Goal: Task Accomplishment & Management: Manage account settings

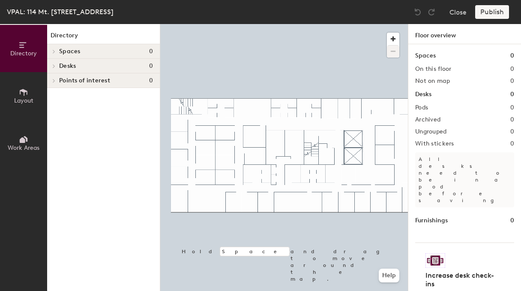
click at [68, 66] on span "Desks" at bounding box center [67, 66] width 17 height 7
click at [75, 66] on span "Desks" at bounding box center [67, 66] width 17 height 7
drag, startPoint x: 17, startPoint y: 96, endPoint x: 51, endPoint y: 84, distance: 36.6
click at [17, 96] on button "Layout" at bounding box center [23, 95] width 47 height 47
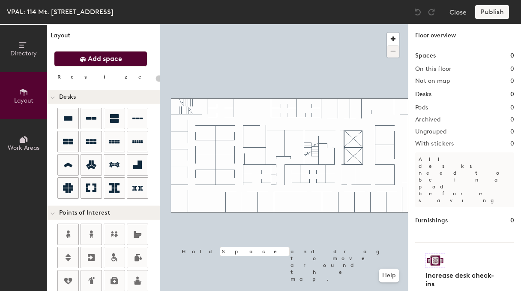
click at [97, 63] on button "Add space" at bounding box center [100, 58] width 93 height 15
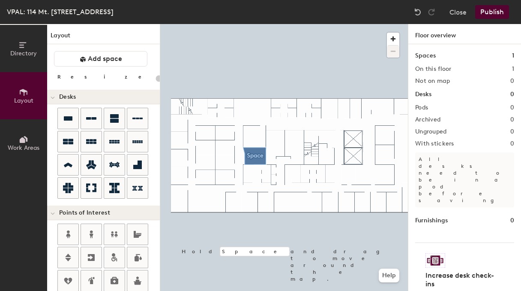
click at [252, 24] on div at bounding box center [284, 24] width 248 height 0
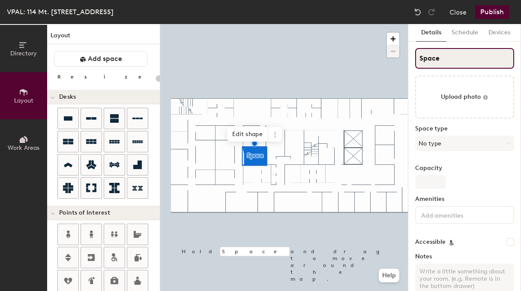
click at [368, 57] on input "Space" at bounding box center [464, 58] width 99 height 21
click at [368, 53] on div "Directory Layout Work Areas Layout Add space Resize Desks Points of Interest Fu…" at bounding box center [260, 157] width 521 height 267
type input "20"
type input "Riv"
type input "20"
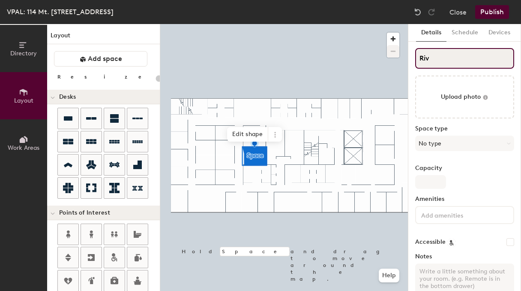
type input "Rive"
type input "20"
type input "River"
type input "20"
type input "River"
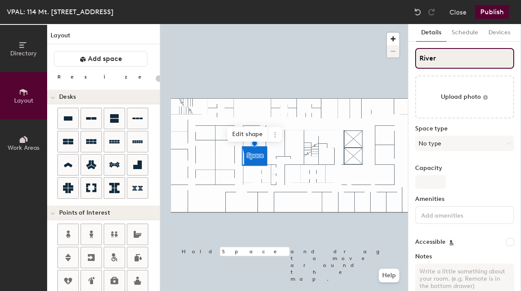
type input "20"
type input "River ("
type input "20"
type input "River (3"
type input "20"
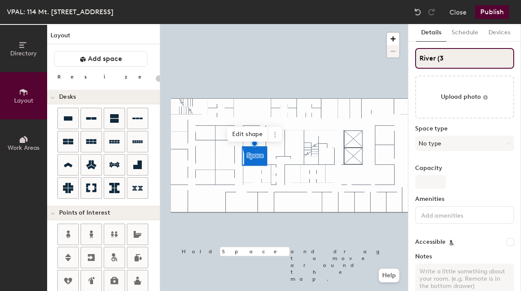
type input "River (35"
type input "20"
type input "River (359"
type input "20"
type input "River (359)"
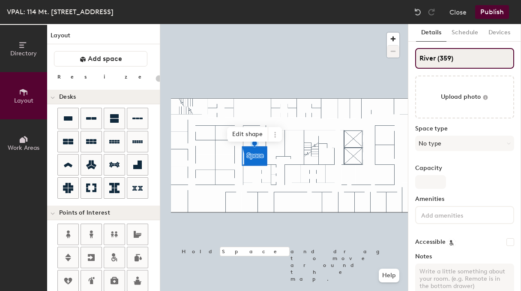
type input "20"
type input "River (359)"
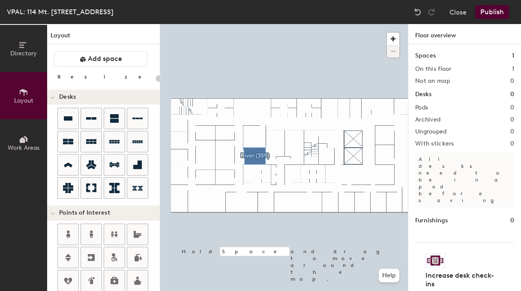
type input "20"
drag, startPoint x: 24, startPoint y: 157, endPoint x: 21, endPoint y: 152, distance: 6.0
click at [23, 156] on button "Work Areas" at bounding box center [23, 142] width 47 height 47
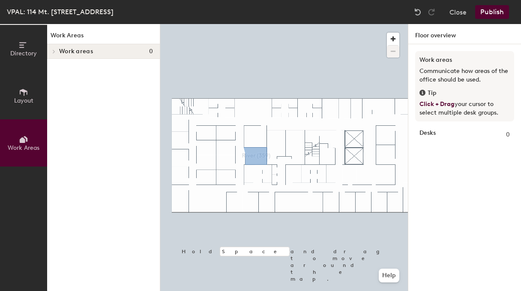
drag, startPoint x: 23, startPoint y: 142, endPoint x: 36, endPoint y: 147, distance: 13.9
click at [23, 142] on icon at bounding box center [23, 139] width 9 height 9
drag, startPoint x: 27, startPoint y: 56, endPoint x: 35, endPoint y: 61, distance: 10.0
click at [27, 56] on span "Directory" at bounding box center [23, 53] width 27 height 7
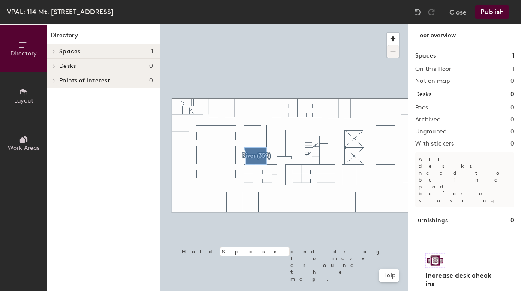
click at [30, 87] on button "Layout" at bounding box center [23, 95] width 47 height 47
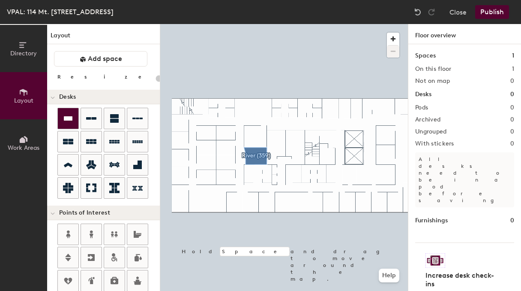
click at [73, 111] on div at bounding box center [68, 118] width 21 height 21
click at [368, 12] on button "Close" at bounding box center [458, 12] width 17 height 14
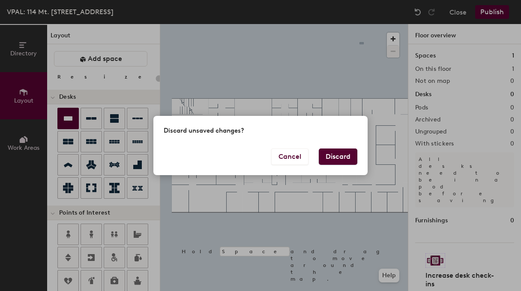
click at [350, 160] on button "Discard" at bounding box center [338, 156] width 39 height 16
type input "20"
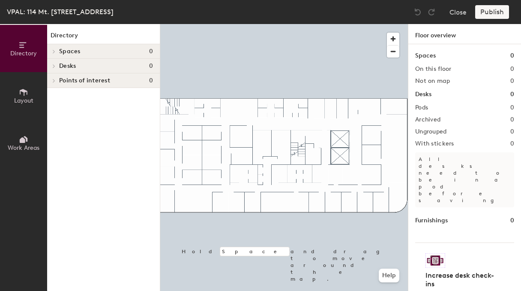
drag, startPoint x: 24, startPoint y: 105, endPoint x: 30, endPoint y: 101, distance: 8.0
click at [24, 105] on button "Layout" at bounding box center [23, 95] width 47 height 47
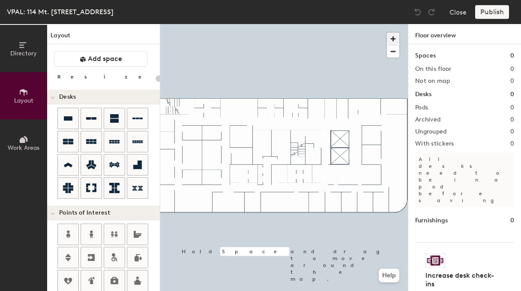
click at [394, 39] on span "button" at bounding box center [393, 39] width 12 height 12
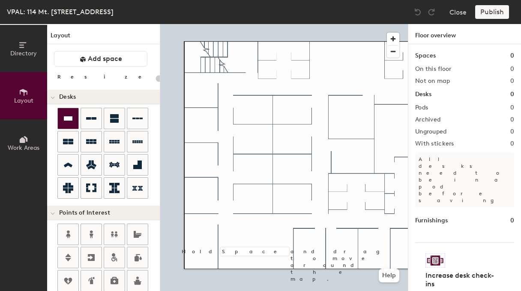
click at [77, 113] on div at bounding box center [68, 118] width 21 height 21
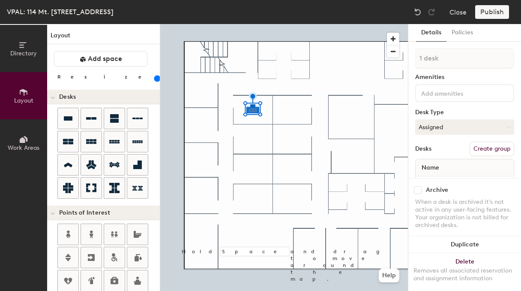
drag, startPoint x: 89, startPoint y: 78, endPoint x: 118, endPoint y: 84, distance: 30.2
click at [156, 78] on input "range" at bounding box center [156, 78] width 0 height 7
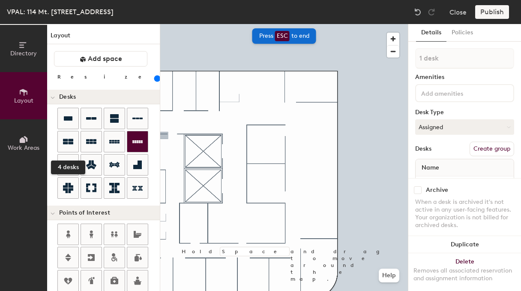
drag, startPoint x: 72, startPoint y: 138, endPoint x: 136, endPoint y: 138, distance: 63.9
click at [73, 138] on div at bounding box center [68, 141] width 21 height 21
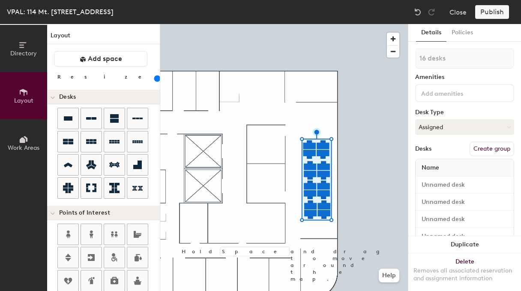
type input "160"
click at [156, 79] on input "range" at bounding box center [156, 78] width 0 height 7
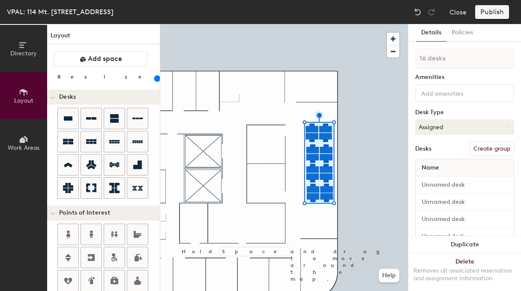
click at [511, 147] on button "Create group" at bounding box center [492, 148] width 45 height 15
click at [399, 60] on div "Directory Layout Work Areas Layout Add space Resize Desks Points of Interest Fu…" at bounding box center [260, 157] width 521 height 267
type input "Touchdown (306)"
click at [441, 127] on button "Assigned" at bounding box center [464, 126] width 99 height 15
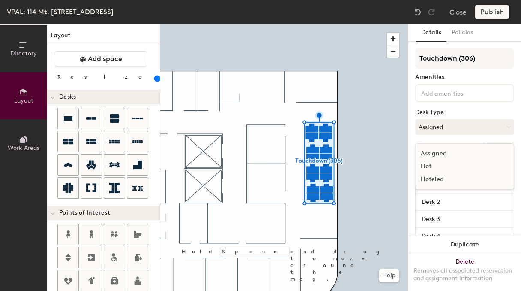
drag, startPoint x: 450, startPoint y: 177, endPoint x: 451, endPoint y: 162, distance: 14.6
click at [450, 177] on div "Hoteled" at bounding box center [459, 179] width 86 height 13
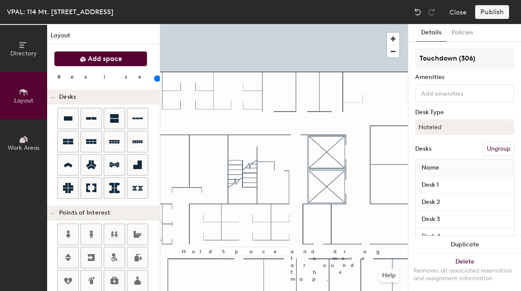
click at [112, 60] on span "Add space" at bounding box center [105, 58] width 34 height 9
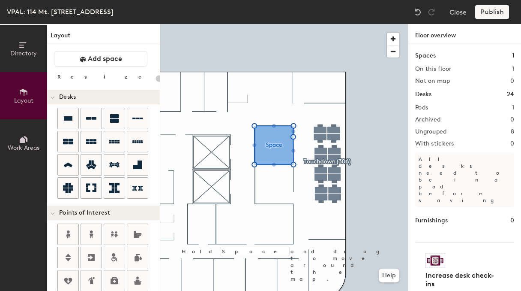
drag, startPoint x: 100, startPoint y: 59, endPoint x: 157, endPoint y: 118, distance: 82.2
click at [101, 60] on span "Add space" at bounding box center [105, 58] width 34 height 9
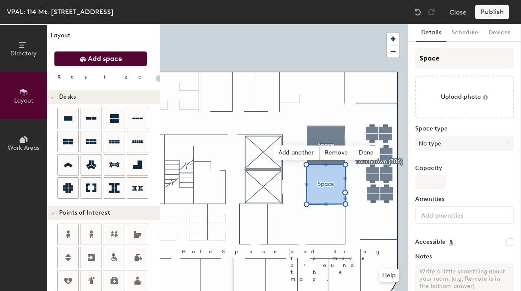
click at [103, 62] on span "Add space" at bounding box center [105, 58] width 34 height 9
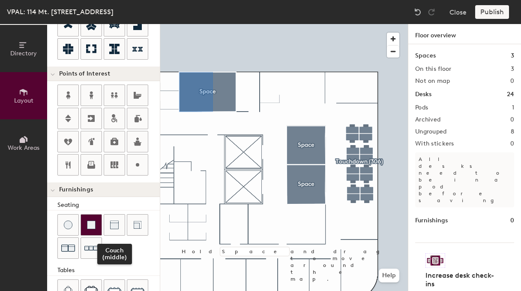
scroll to position [141, 0]
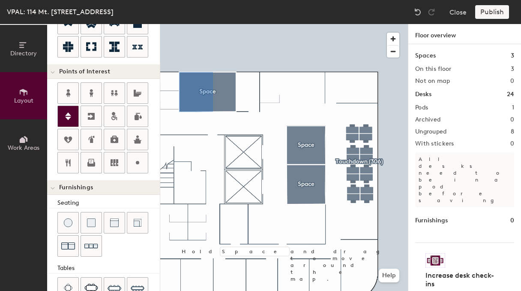
click at [72, 119] on icon at bounding box center [68, 116] width 10 height 10
click at [233, 24] on div at bounding box center [284, 24] width 248 height 0
click at [70, 114] on icon at bounding box center [68, 116] width 10 height 10
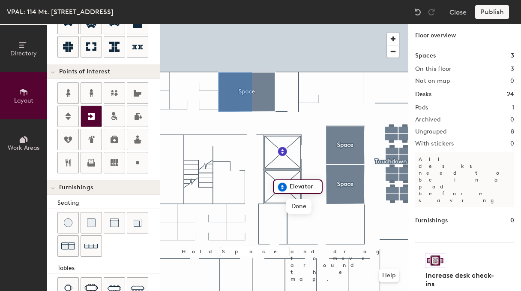
click at [91, 108] on div at bounding box center [91, 116] width 21 height 21
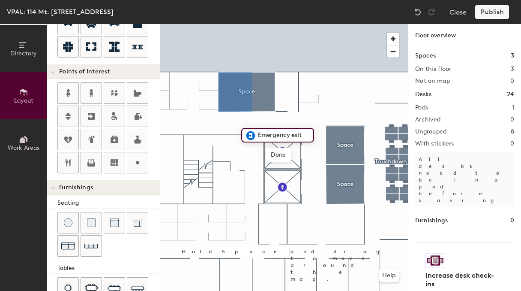
click at [225, 24] on div at bounding box center [284, 24] width 248 height 0
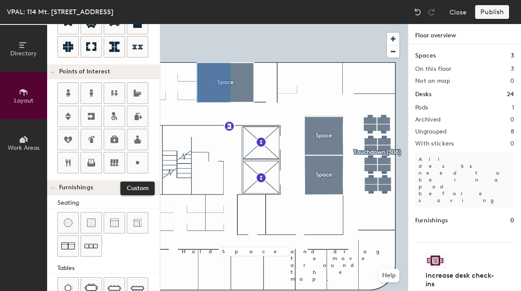
drag, startPoint x: 140, startPoint y: 159, endPoint x: 159, endPoint y: 183, distance: 30.5
click at [141, 161] on icon at bounding box center [137, 162] width 10 height 10
type input "20"
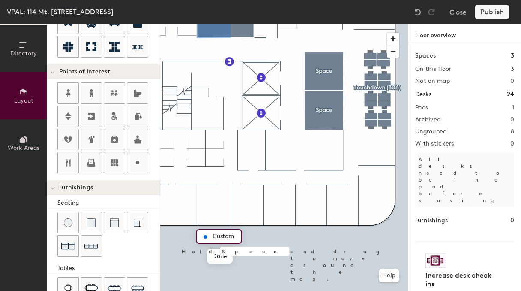
type input "B"
type input "20"
type input "Busway"
click at [280, 24] on div at bounding box center [284, 24] width 248 height 0
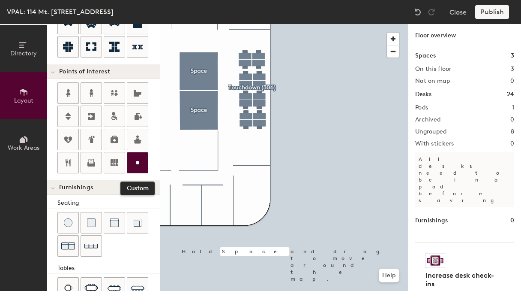
click at [144, 157] on div at bounding box center [137, 162] width 21 height 21
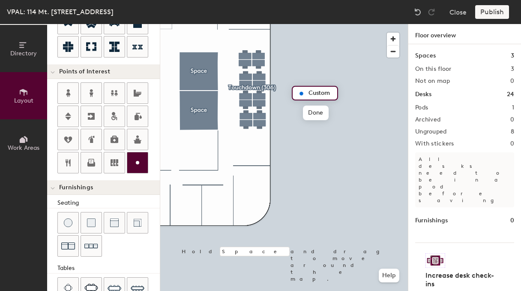
type input "20"
type input "Mt."
type input "20"
type input "Mt. [GEOGRAPHIC_DATA]"
click at [319, 24] on div at bounding box center [284, 24] width 248 height 0
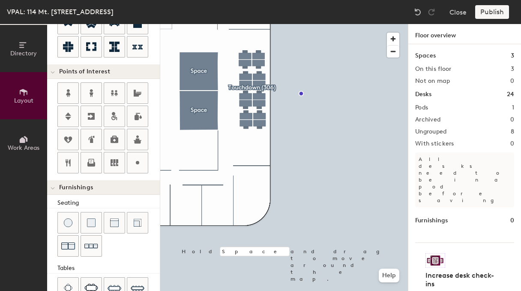
click at [302, 24] on div at bounding box center [284, 24] width 248 height 0
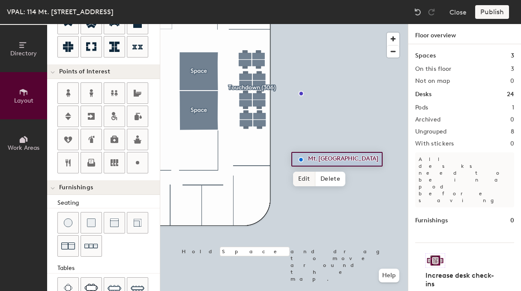
click at [303, 176] on span "Edit" at bounding box center [304, 179] width 22 height 15
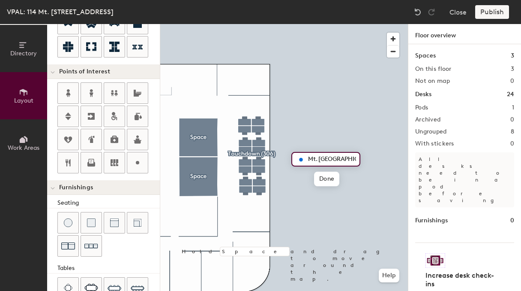
drag, startPoint x: 304, startPoint y: 152, endPoint x: 307, endPoint y: 161, distance: 9.5
click at [300, 153] on div "Mt. [GEOGRAPHIC_DATA]" at bounding box center [326, 159] width 69 height 15
click at [317, 177] on span "Done" at bounding box center [326, 179] width 25 height 15
click at [152, 157] on div at bounding box center [108, 128] width 102 height 93
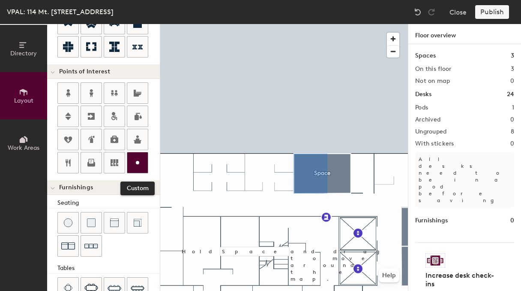
click at [136, 162] on icon at bounding box center [137, 162] width 10 height 10
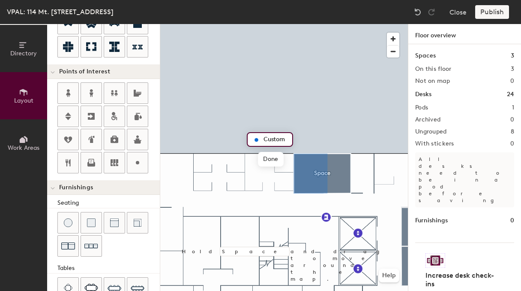
type input "20"
type input "Resi"
type input "20"
type input "Residential"
click at [349, 24] on div at bounding box center [284, 24] width 248 height 0
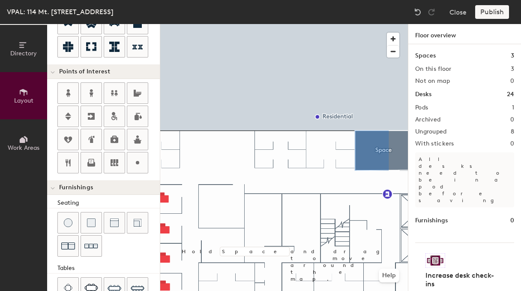
drag, startPoint x: 139, startPoint y: 164, endPoint x: 158, endPoint y: 166, distance: 18.5
click at [148, 165] on div at bounding box center [108, 128] width 102 height 93
click at [315, 24] on div at bounding box center [284, 24] width 248 height 0
click at [327, 24] on div at bounding box center [284, 24] width 248 height 0
click at [132, 157] on icon at bounding box center [137, 162] width 10 height 10
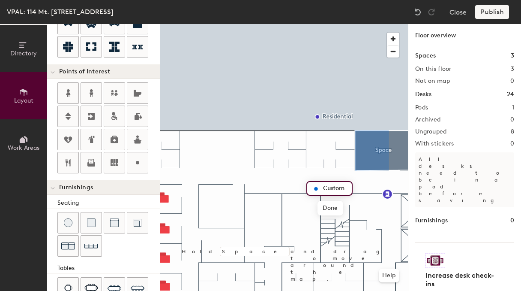
type input "20"
type input "t"
type input "20"
type input "tall tables"
click at [313, 24] on div at bounding box center [284, 24] width 248 height 0
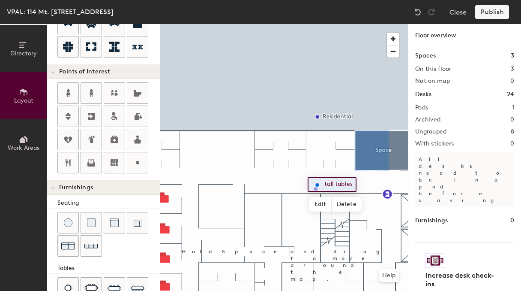
click at [277, 24] on div at bounding box center [284, 24] width 248 height 0
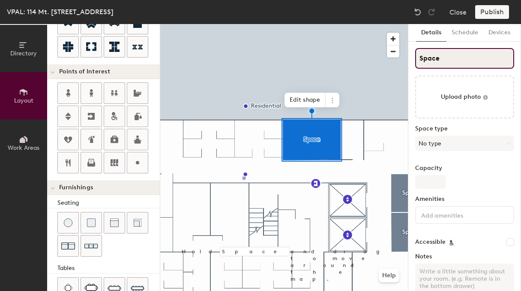
drag, startPoint x: 453, startPoint y: 56, endPoint x: 401, endPoint y: 55, distance: 52.3
click at [401, 55] on div "Directory Layout Work Areas Layout Add space Resize Desks Points of Interest Fu…" at bounding box center [260, 157] width 521 height 267
type input "20"
type input "G"
type input "20"
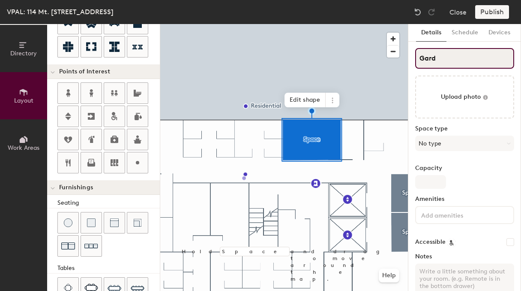
type input "Garde"
type input "20"
type input "Garden"
type input "20"
type input "Garden ("
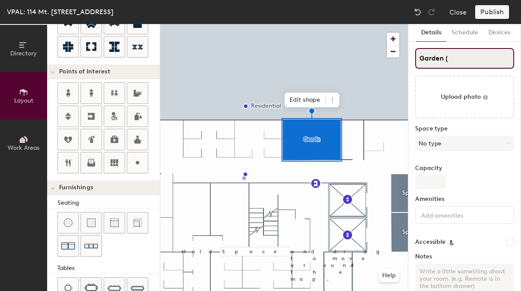
type input "20"
type input "Garden (3"
type input "20"
type input "Garden (36"
type input "20"
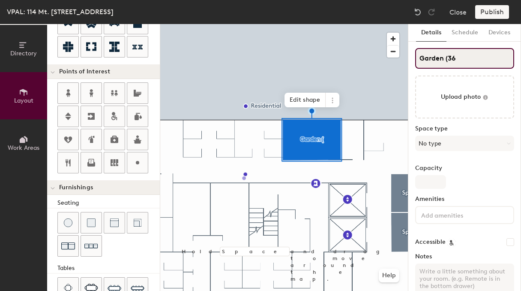
type input "Garden (365"
type input "20"
type input "Garden (365("
type input "20"
type input "Garden (365)"
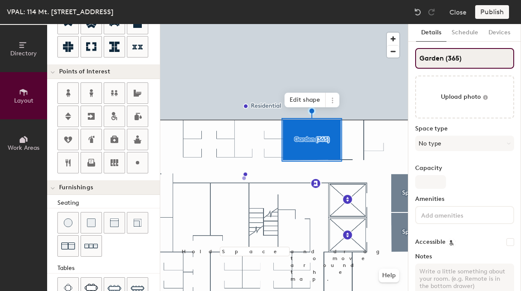
type input "20"
type input "Garden (365)"
click at [377, 24] on div at bounding box center [284, 24] width 248 height 0
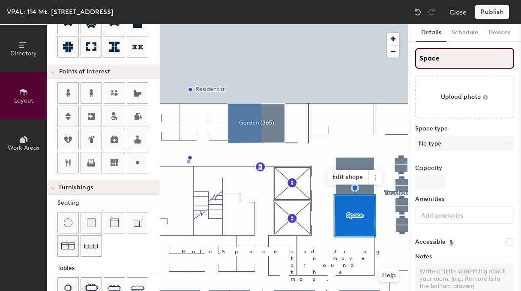
type input "20"
click at [388, 57] on div "Directory Layout Work Areas Layout Add space Resize Desks Points of Interest Fu…" at bounding box center [260, 157] width 521 height 267
type input "Field"
type input "20"
type input "Field ("
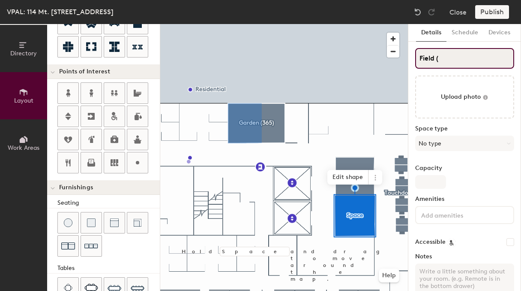
type input "20"
type input "Field (3"
type input "20"
type input "Field (319"
type input "20"
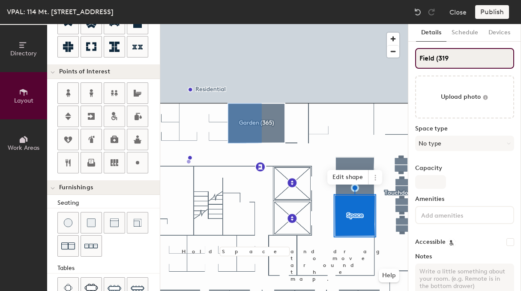
type input "Field (319)"
type input "20"
type input "Field (319)"
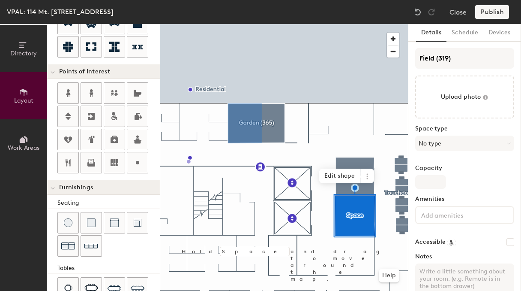
drag, startPoint x: 450, startPoint y: 58, endPoint x: 340, endPoint y: 82, distance: 112.3
click at [340, 24] on div at bounding box center [284, 24] width 248 height 0
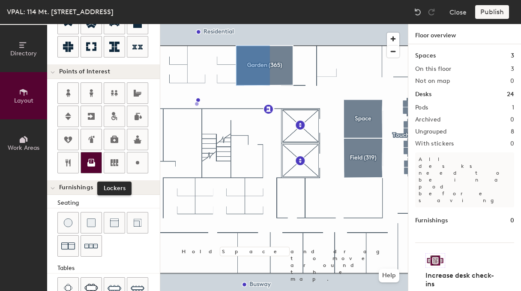
click at [101, 164] on div at bounding box center [91, 162] width 21 height 21
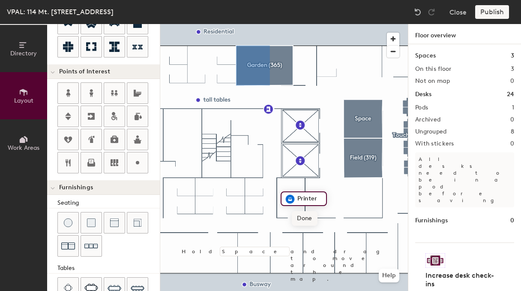
click at [299, 223] on span "Done" at bounding box center [304, 218] width 25 height 15
click at [357, 24] on div at bounding box center [284, 24] width 248 height 0
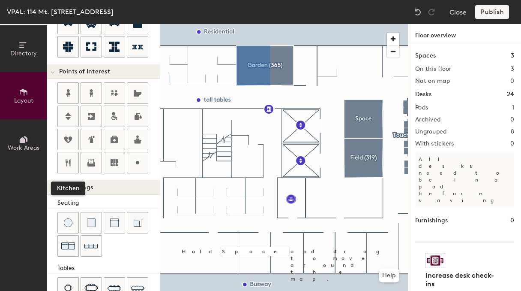
drag, startPoint x: 70, startPoint y: 156, endPoint x: 149, endPoint y: 171, distance: 79.7
click at [75, 156] on div at bounding box center [68, 162] width 21 height 21
drag, startPoint x: 137, startPoint y: 161, endPoint x: 147, endPoint y: 163, distance: 10.5
click at [138, 161] on circle at bounding box center [137, 162] width 3 height 3
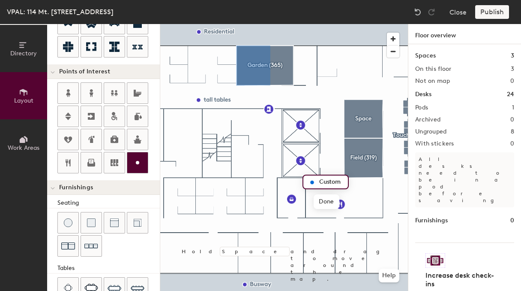
type input "20"
type input "Te"
type input "20"
type input "T"
type input "Tea Corner"
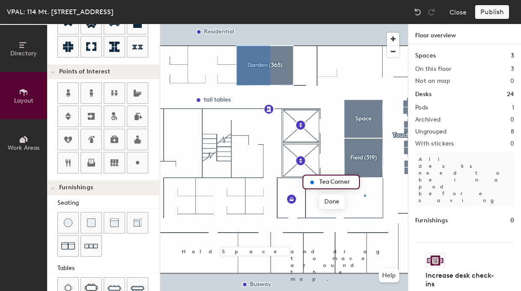
click at [364, 24] on div at bounding box center [284, 24] width 248 height 0
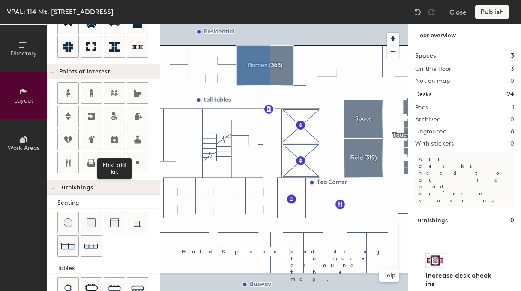
click at [123, 144] on div at bounding box center [114, 139] width 21 height 21
click at [144, 168] on div at bounding box center [137, 162] width 21 height 21
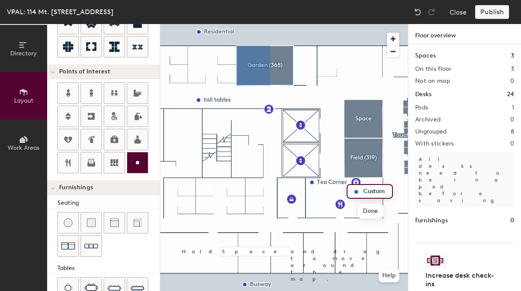
type input "20"
type input "tlCustom"
type input "20"
type input "t"
type input "Tool kit"
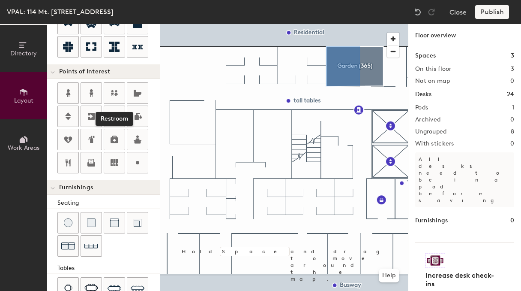
drag, startPoint x: 115, startPoint y: 94, endPoint x: 150, endPoint y: 105, distance: 37.0
click at [115, 94] on icon at bounding box center [114, 93] width 7 height 6
drag, startPoint x: 134, startPoint y: 166, endPoint x: 157, endPoint y: 173, distance: 24.7
click at [134, 166] on div at bounding box center [137, 162] width 21 height 21
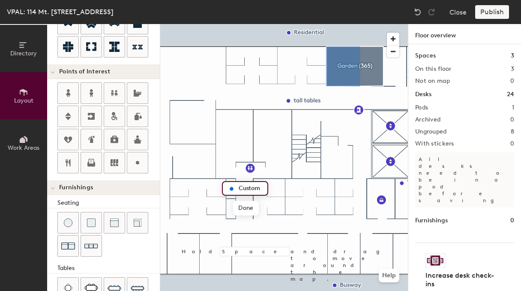
type input "20"
type input "So"
type input "20"
type input "Storage Closet"
click at [299, 24] on div at bounding box center [284, 24] width 248 height 0
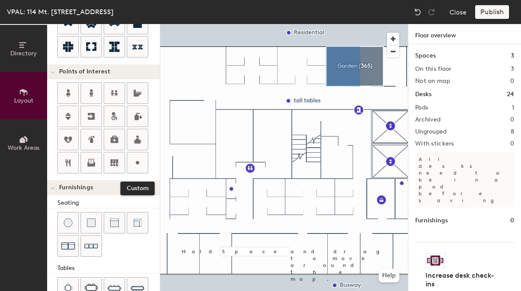
drag, startPoint x: 132, startPoint y: 160, endPoint x: 154, endPoint y: 173, distance: 25.4
click at [135, 161] on icon at bounding box center [137, 162] width 10 height 10
type input "20"
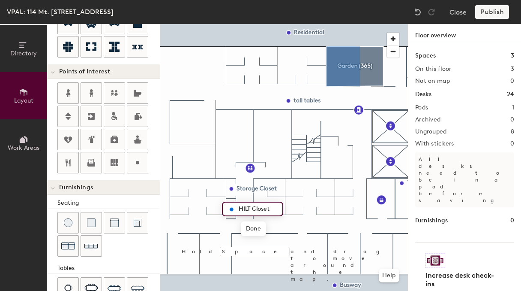
type input "HILT Closet"
click at [328, 24] on div at bounding box center [284, 24] width 248 height 0
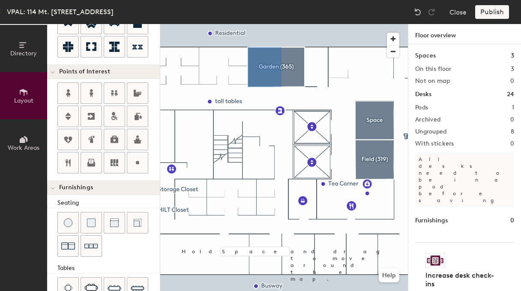
drag, startPoint x: 138, startPoint y: 162, endPoint x: 150, endPoint y: 157, distance: 12.9
click at [138, 161] on icon at bounding box center [137, 162] width 10 height 10
type input "20"
type input "S"
type input "20"
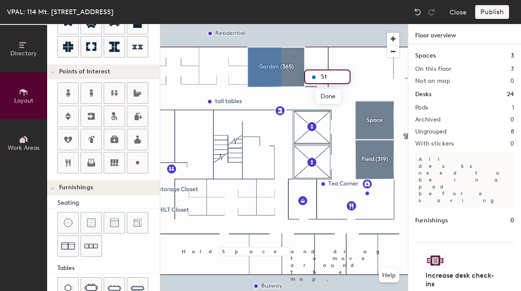
type input "Sto"
type input "20"
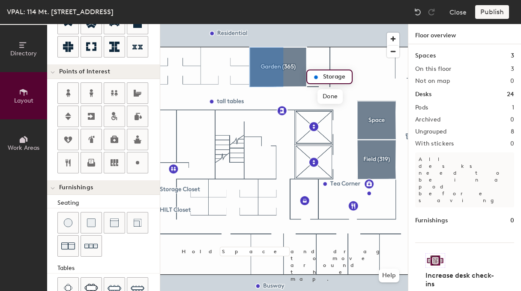
type input "Storage"
click at [376, 24] on div at bounding box center [284, 24] width 248 height 0
drag, startPoint x: 143, startPoint y: 135, endPoint x: 151, endPoint y: 135, distance: 7.7
click at [151, 135] on div at bounding box center [108, 128] width 102 height 93
drag, startPoint x: 137, startPoint y: 145, endPoint x: 152, endPoint y: 139, distance: 16.7
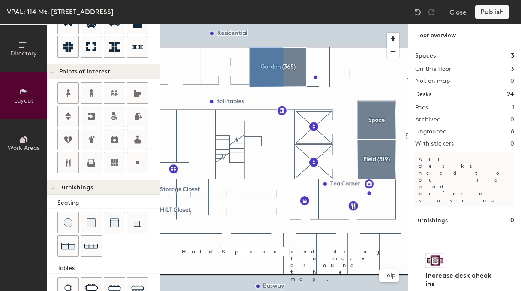
click at [137, 145] on div at bounding box center [137, 139] width 21 height 21
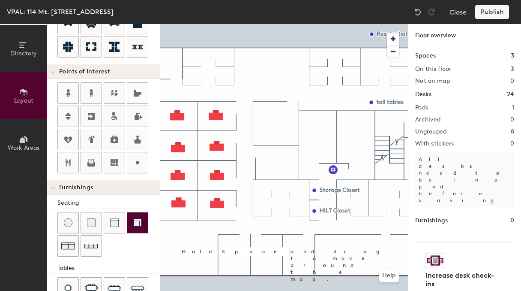
drag, startPoint x: 91, startPoint y: 246, endPoint x: 135, endPoint y: 222, distance: 50.6
click at [91, 245] on img at bounding box center [91, 245] width 14 height 13
click at [300, 24] on div at bounding box center [284, 24] width 248 height 0
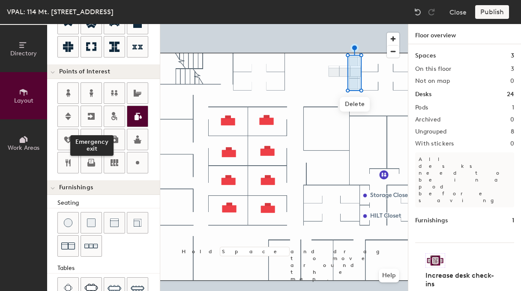
drag, startPoint x: 94, startPoint y: 120, endPoint x: 144, endPoint y: 114, distance: 51.1
click at [100, 118] on div at bounding box center [91, 116] width 21 height 21
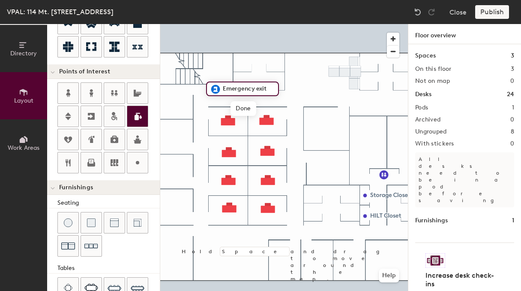
click at [307, 24] on div at bounding box center [284, 24] width 248 height 0
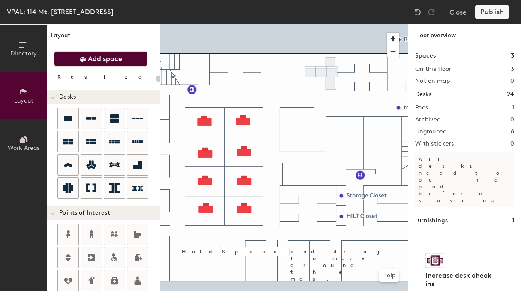
scroll to position [0, 0]
drag, startPoint x: 99, startPoint y: 63, endPoint x: 135, endPoint y: 84, distance: 41.5
click at [100, 63] on span "Add space" at bounding box center [105, 58] width 34 height 9
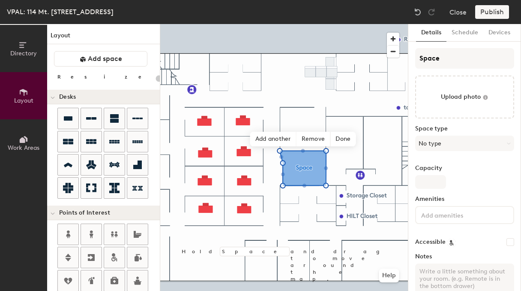
type input "20"
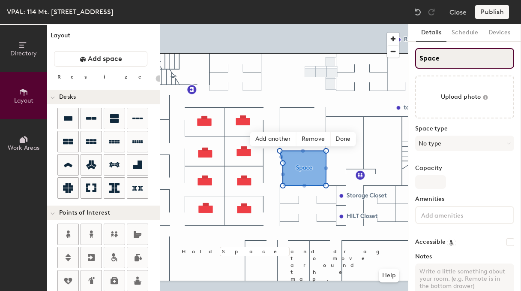
click at [373, 62] on div "Directory Layout Work Areas Layout Add space Resize Desks Points of Interest Fu…" at bounding box center [260, 157] width 521 height 267
type input "S"
type input "20"
type input "SRiv"
type input "20"
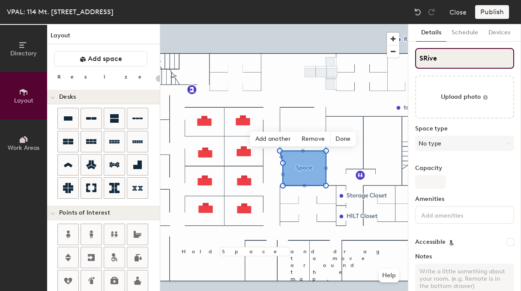
type input "SRiv"
type input "20"
type input "S"
type input "20"
type input "SR"
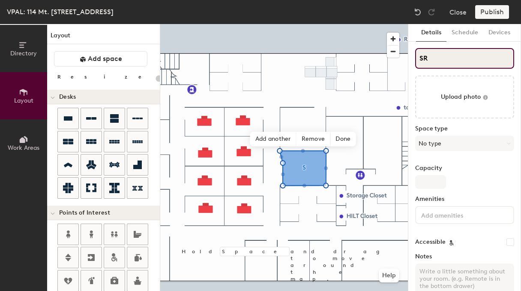
type input "20"
type input "S"
type input "20"
type input "S"
type input "20"
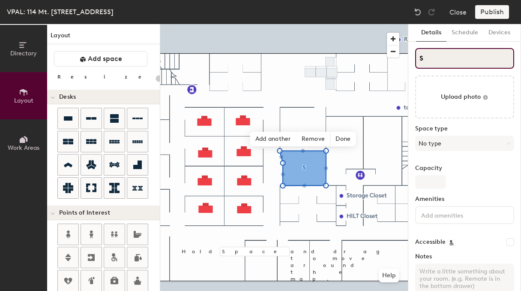
type input "RS"
type input "20"
type input "R"
type input "20"
type input "Riv"
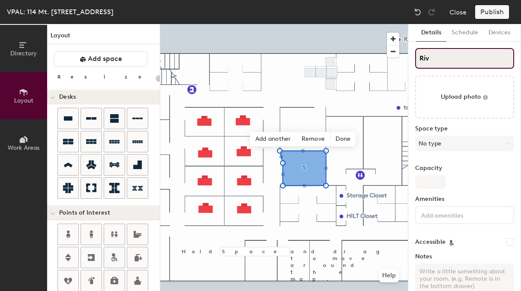
type input "20"
type input "River"
type input "20"
type input "River ("
type input "20"
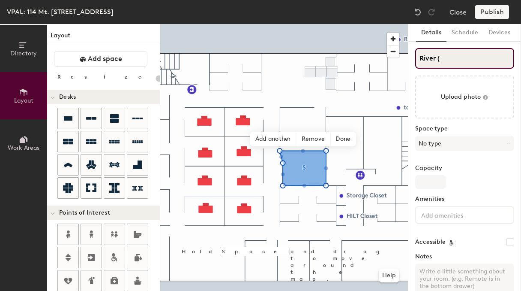
type input "River (3"
type input "20"
type input "River (35"
type input "20"
type input "River (359"
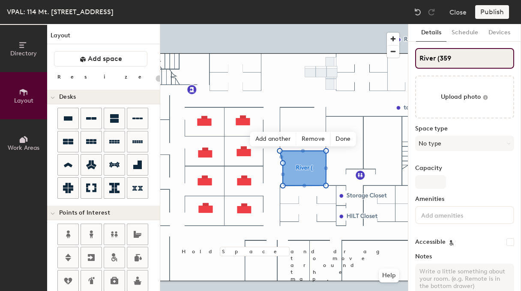
type input "20"
type input "River (359)"
type input "20"
type input "River (359)"
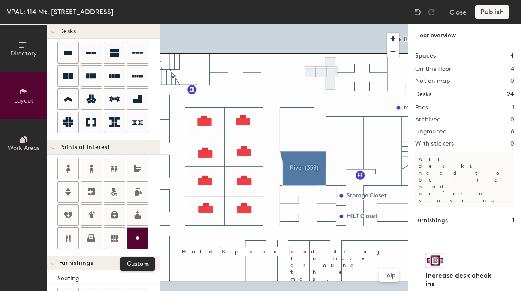
scroll to position [69, 0]
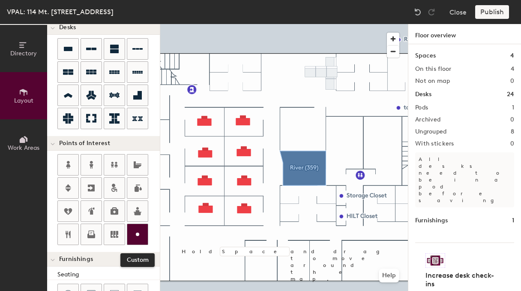
click at [142, 235] on div at bounding box center [137, 234] width 21 height 21
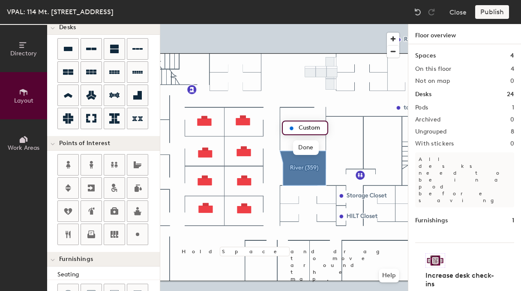
type input "20"
type input "Ser"
type input "20"
type input "Servers"
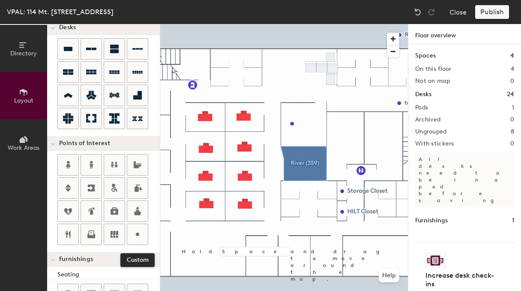
drag, startPoint x: 137, startPoint y: 235, endPoint x: 158, endPoint y: 218, distance: 27.1
click at [138, 233] on icon at bounding box center [137, 234] width 10 height 10
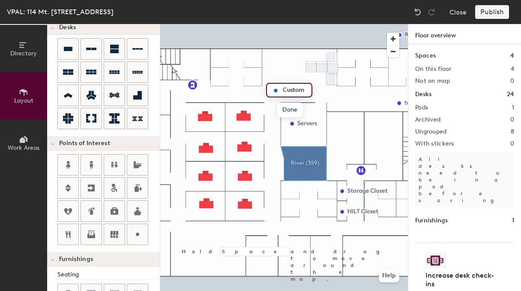
type input "20"
type input "Soft"
type input "20"
type input "Soft Seating"
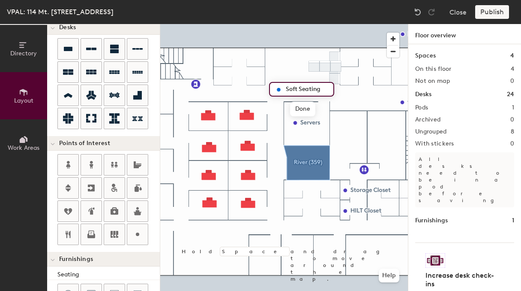
click at [394, 24] on div at bounding box center [284, 24] width 248 height 0
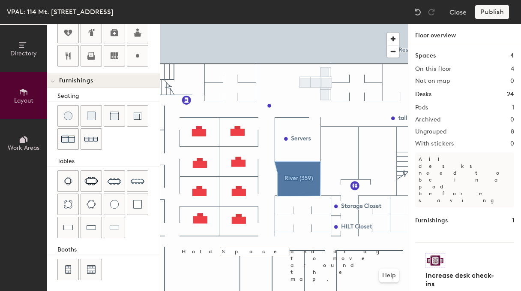
scroll to position [247, 0]
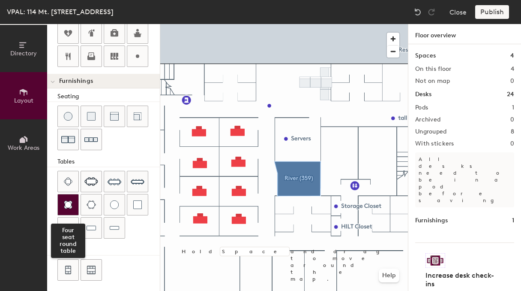
click at [72, 202] on div at bounding box center [68, 204] width 21 height 21
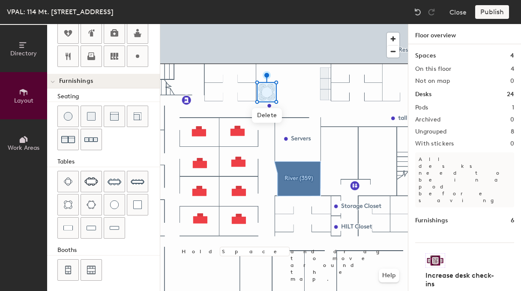
click at [289, 24] on div at bounding box center [284, 24] width 248 height 0
drag, startPoint x: 115, startPoint y: 115, endPoint x: 153, endPoint y: 113, distance: 37.8
click at [115, 115] on img at bounding box center [114, 116] width 9 height 9
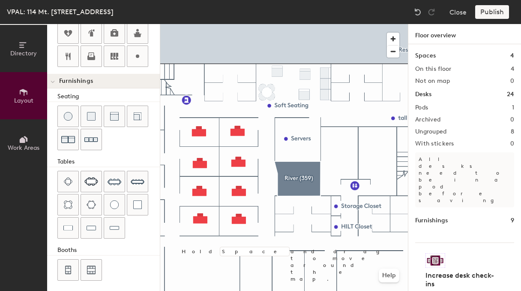
click at [302, 24] on div at bounding box center [284, 24] width 248 height 0
click at [339, 24] on div at bounding box center [284, 24] width 248 height 0
click at [304, 24] on div at bounding box center [284, 24] width 248 height 0
click at [339, 24] on div at bounding box center [284, 24] width 248 height 0
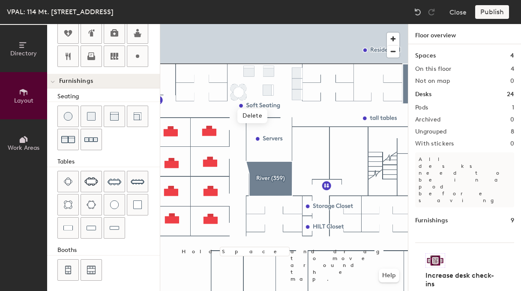
click at [279, 24] on div at bounding box center [284, 24] width 248 height 0
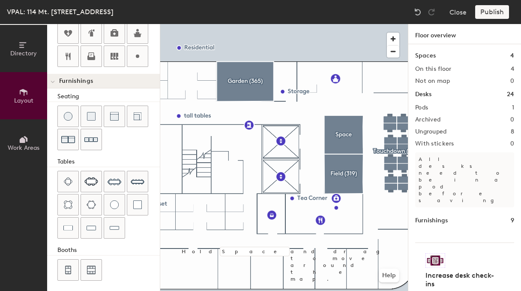
drag, startPoint x: 74, startPoint y: 139, endPoint x: 157, endPoint y: 139, distance: 82.8
click at [78, 140] on div at bounding box center [68, 139] width 21 height 21
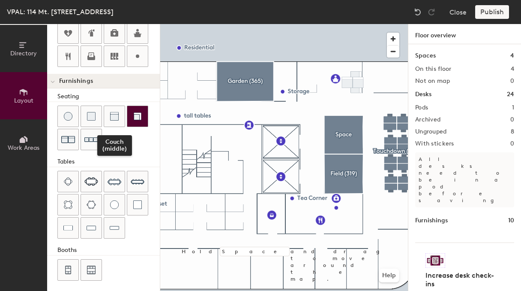
drag, startPoint x: 113, startPoint y: 115, endPoint x: 138, endPoint y: 108, distance: 25.7
click at [119, 113] on div at bounding box center [114, 116] width 21 height 21
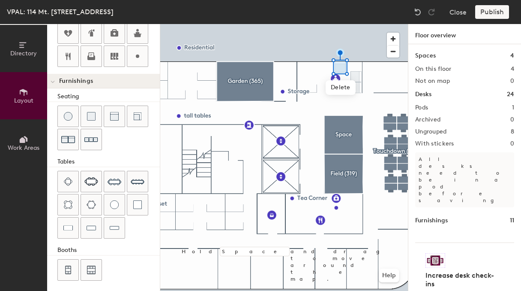
click at [375, 24] on div at bounding box center [284, 24] width 248 height 0
click at [358, 24] on div at bounding box center [284, 24] width 248 height 0
click at [357, 24] on div at bounding box center [284, 24] width 248 height 0
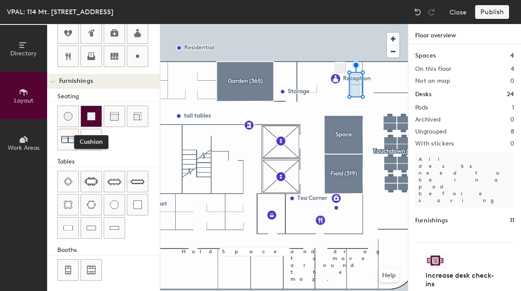
click at [94, 113] on img at bounding box center [91, 116] width 9 height 9
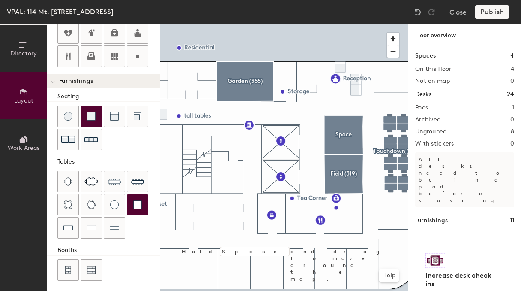
drag, startPoint x: 131, startPoint y: 206, endPoint x: 141, endPoint y: 202, distance: 10.6
click at [132, 205] on div at bounding box center [137, 204] width 21 height 21
click at [397, 24] on div at bounding box center [284, 24] width 248 height 0
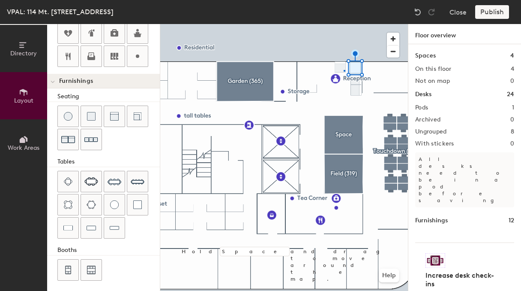
click at [344, 24] on div at bounding box center [284, 24] width 248 height 0
click at [382, 24] on div at bounding box center [284, 24] width 248 height 0
click at [344, 24] on div at bounding box center [284, 24] width 248 height 0
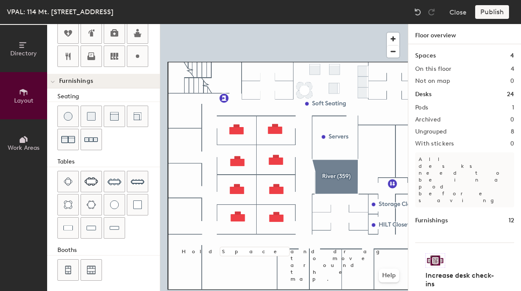
click at [241, 24] on div at bounding box center [284, 24] width 248 height 0
type input "180"
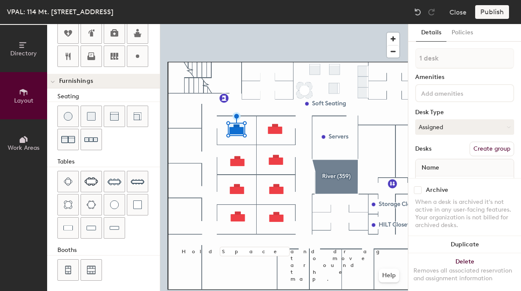
drag, startPoint x: 495, startPoint y: 146, endPoint x: 515, endPoint y: 134, distance: 23.1
click at [495, 146] on button "Create group" at bounding box center [492, 148] width 45 height 15
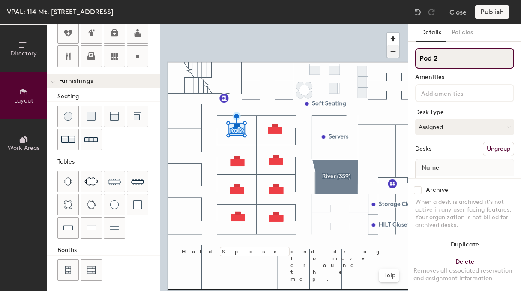
click at [385, 53] on div "Directory Layout Work Areas Layout Add space Resize Desks Points of Interest Fu…" at bounding box center [260, 157] width 521 height 267
type input "354"
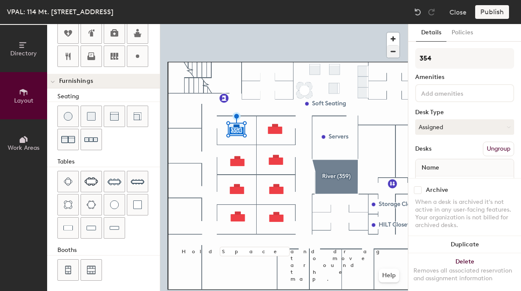
click at [283, 24] on div at bounding box center [284, 24] width 248 height 0
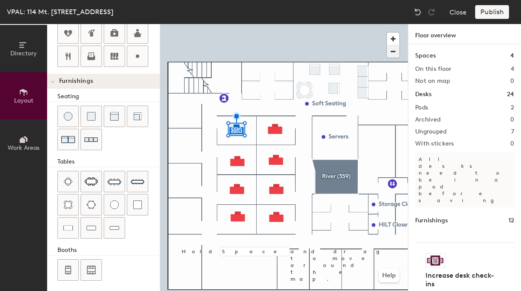
click at [278, 24] on div at bounding box center [284, 24] width 248 height 0
type input "180"
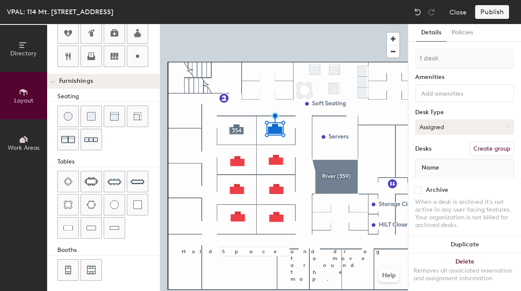
drag, startPoint x: 496, startPoint y: 153, endPoint x: 487, endPoint y: 123, distance: 31.6
click at [495, 152] on button "Create group" at bounding box center [492, 148] width 45 height 15
click at [379, 61] on div "Directory Layout Work Areas Layout Add space Resize Desks Points of Interest Fu…" at bounding box center [260, 157] width 521 height 267
type input "358"
click at [235, 24] on div at bounding box center [284, 24] width 248 height 0
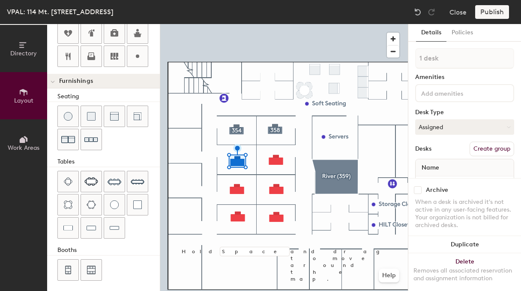
click at [496, 144] on button "Create group" at bounding box center [492, 148] width 45 height 15
click at [368, 56] on div "Directory Layout Work Areas Layout Add space Resize Desks Points of Interest Fu…" at bounding box center [260, 157] width 521 height 267
type input "353"
click at [275, 24] on div at bounding box center [284, 24] width 248 height 0
drag, startPoint x: 483, startPoint y: 143, endPoint x: 479, endPoint y: 124, distance: 18.8
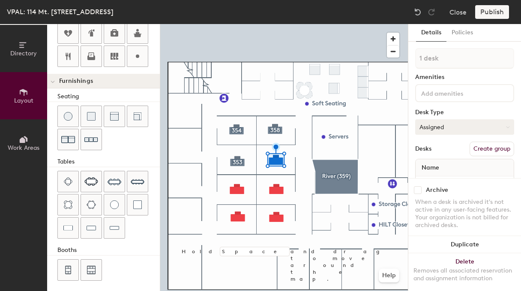
click at [483, 142] on button "Create group" at bounding box center [492, 148] width 45 height 15
click at [344, 58] on div "Directory Layout Work Areas Layout Add space Resize Desks Points of Interest Fu…" at bounding box center [260, 157] width 521 height 267
type input "357"
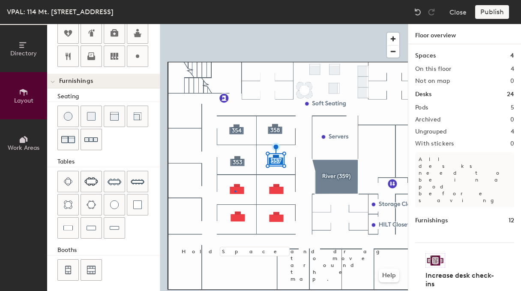
drag, startPoint x: 442, startPoint y: 58, endPoint x: 235, endPoint y: 190, distance: 246.0
click at [235, 24] on div at bounding box center [284, 24] width 248 height 0
type input "180"
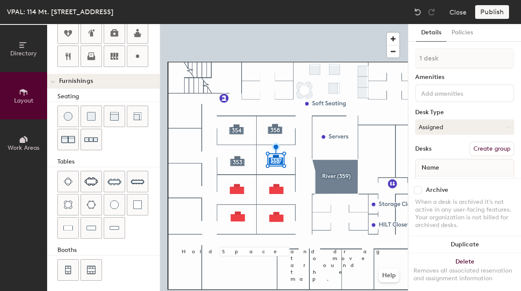
drag, startPoint x: 490, startPoint y: 159, endPoint x: 487, endPoint y: 154, distance: 5.4
click at [488, 156] on div "1 desk Amenities Desk Type Assigned Desks Create group Name" at bounding box center [464, 123] width 99 height 151
drag, startPoint x: 491, startPoint y: 150, endPoint x: 460, endPoint y: 80, distance: 77.1
click at [490, 150] on button "Create group" at bounding box center [492, 148] width 45 height 15
click at [344, 53] on div "Directory Layout Work Areas Layout Add space Resize Desks Points of Interest Fu…" at bounding box center [260, 157] width 521 height 267
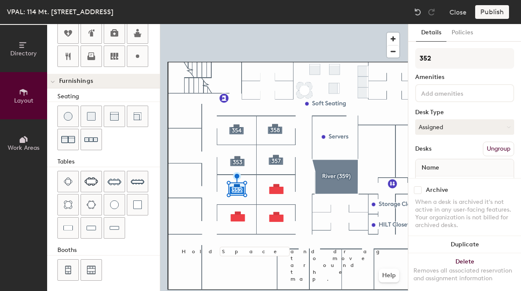
type input "352"
click at [274, 24] on div at bounding box center [284, 24] width 248 height 0
drag, startPoint x: 495, startPoint y: 153, endPoint x: 479, endPoint y: 110, distance: 46.0
click at [495, 153] on button "Create group" at bounding box center [492, 148] width 45 height 15
click at [373, 56] on div "Directory Layout Work Areas Layout Add space Resize Desks Points of Interest Fu…" at bounding box center [260, 157] width 521 height 267
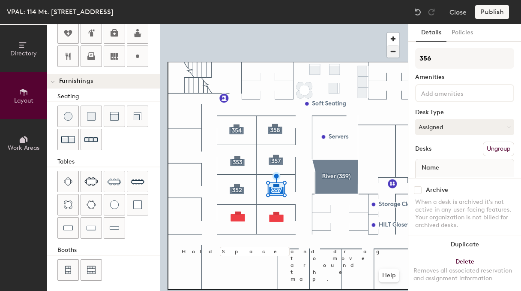
type input "356"
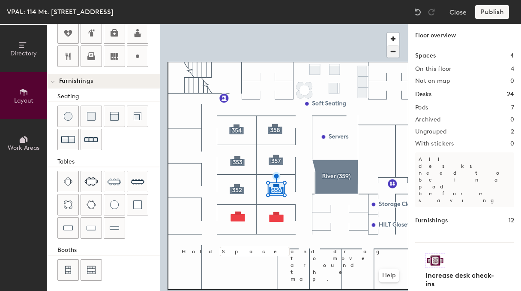
click at [280, 24] on div at bounding box center [284, 24] width 248 height 0
type input "180"
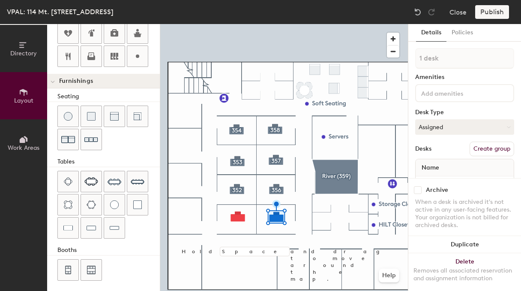
click at [489, 142] on button "Create group" at bounding box center [492, 148] width 45 height 15
click at [385, 56] on div "Directory Layout Work Areas Layout Add space Resize Desks Points of Interest Fu…" at bounding box center [260, 157] width 521 height 267
type input "355"
drag, startPoint x: 425, startPoint y: 55, endPoint x: 241, endPoint y: 215, distance: 243.1
click at [241, 24] on div at bounding box center [284, 24] width 248 height 0
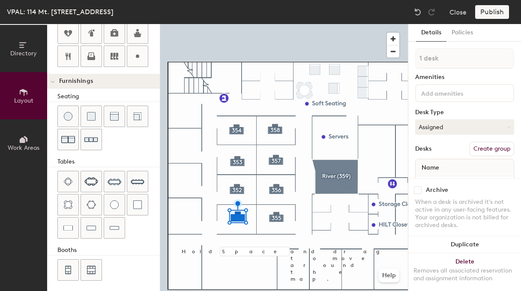
click at [488, 148] on button "Create group" at bounding box center [492, 148] width 45 height 15
click at [386, 53] on div "Directory Layout Work Areas Layout Add space Resize Desks Points of Interest Fu…" at bounding box center [260, 157] width 521 height 267
click at [397, 57] on div "Directory Layout Work Areas Layout Add space Resize Desks Points of Interest Fu…" at bounding box center [260, 157] width 521 height 267
type input "351"
click at [380, 24] on div at bounding box center [284, 24] width 248 height 0
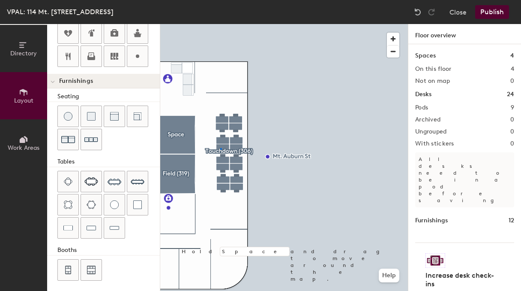
drag, startPoint x: 448, startPoint y: 61, endPoint x: 221, endPoint y: 148, distance: 243.7
click at [220, 24] on div at bounding box center [284, 24] width 248 height 0
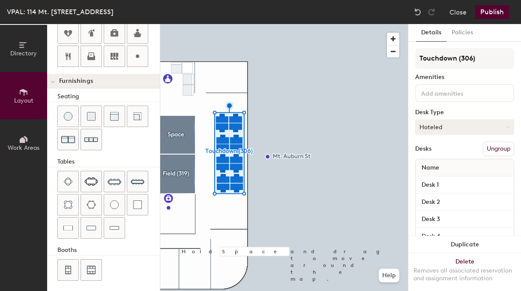
click at [451, 129] on button "Hoteled" at bounding box center [464, 126] width 99 height 15
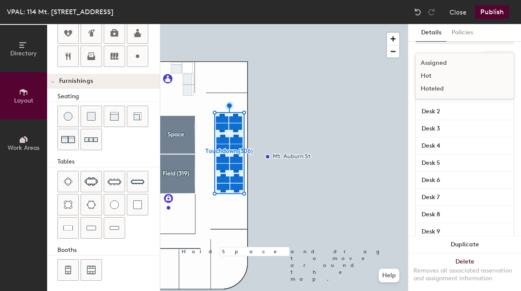
scroll to position [96, 0]
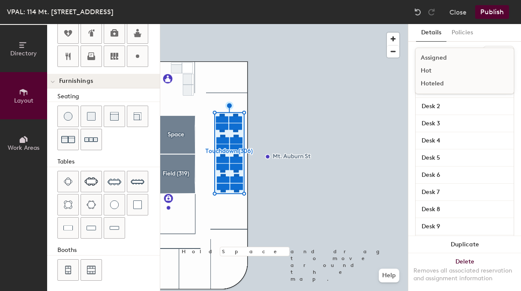
click at [374, 24] on div at bounding box center [284, 24] width 248 height 0
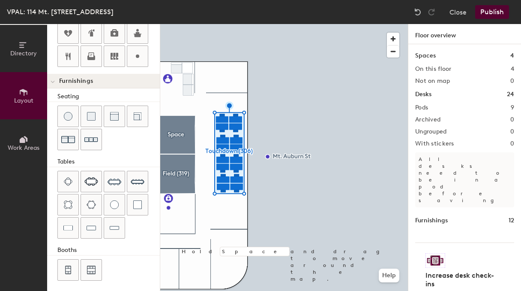
click at [491, 14] on button "Publish" at bounding box center [493, 12] width 34 height 14
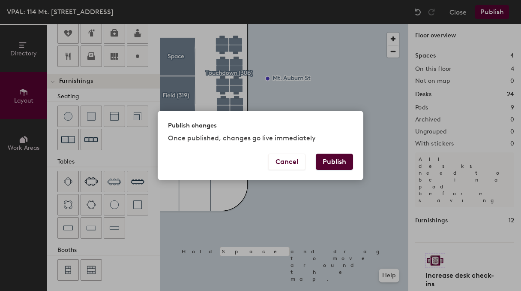
drag, startPoint x: 338, startPoint y: 154, endPoint x: 335, endPoint y: 147, distance: 7.9
click at [338, 154] on button "Publish" at bounding box center [334, 161] width 37 height 16
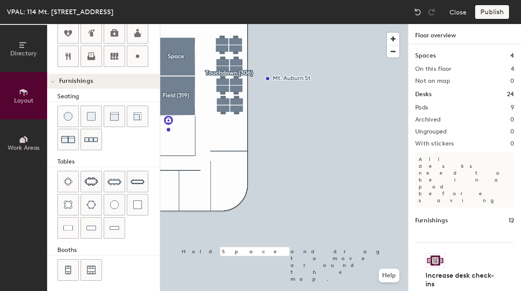
type input "20"
